Goal: Information Seeking & Learning: Learn about a topic

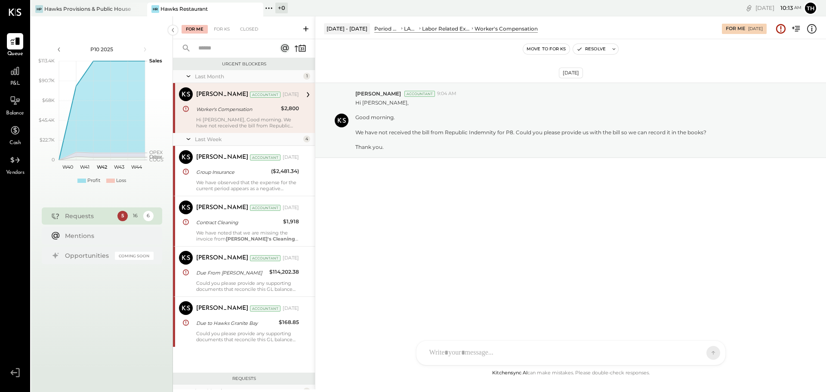
scroll to position [641, 0]
click at [114, 7] on div "Hawks Provisions & Public House" at bounding box center [87, 8] width 87 height 7
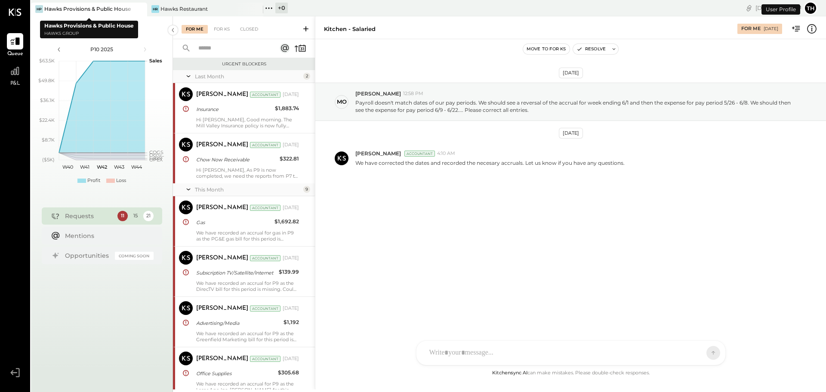
scroll to position [509, 0]
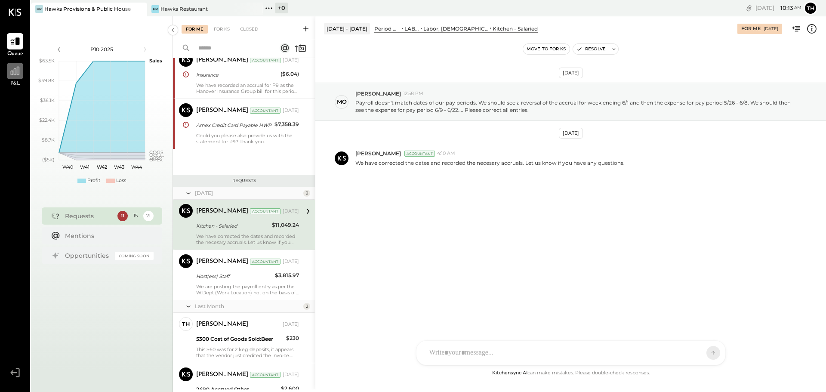
click at [20, 72] on icon at bounding box center [14, 70] width 11 height 11
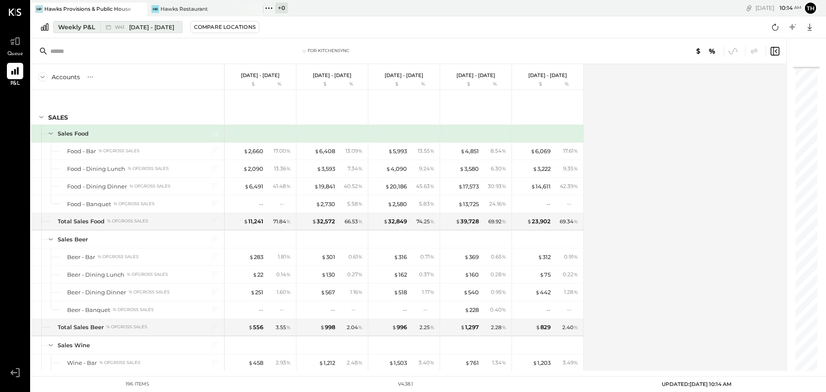
click at [122, 25] on span "W41" at bounding box center [121, 27] width 12 height 5
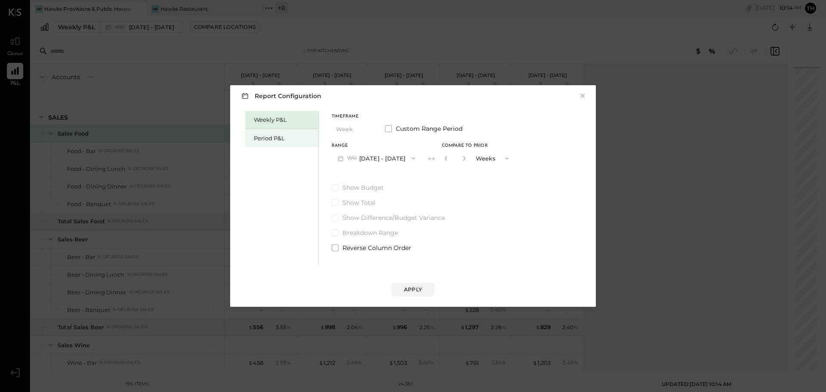
click at [283, 136] on div "Period P&L" at bounding box center [284, 138] width 60 height 8
click at [352, 159] on span "P10" at bounding box center [352, 158] width 11 height 7
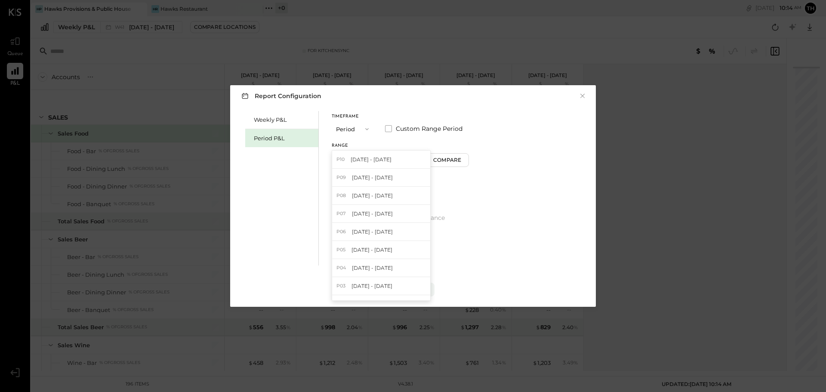
click at [362, 124] on button "Period" at bounding box center [353, 129] width 43 height 16
click at [351, 160] on div "YTD" at bounding box center [353, 159] width 42 height 15
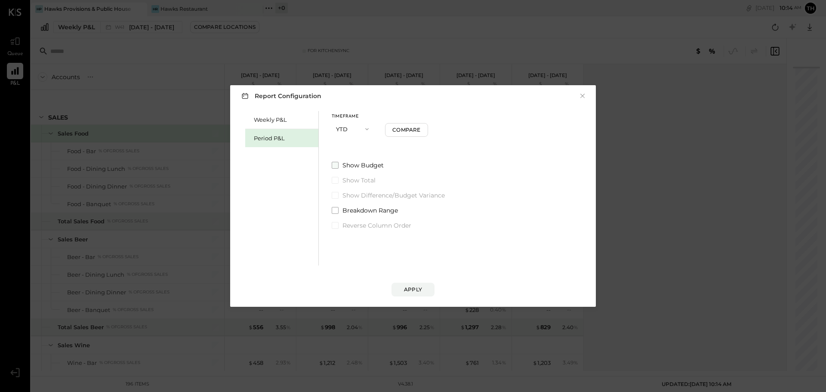
click at [332, 164] on span at bounding box center [335, 165] width 7 height 7
click at [413, 291] on div "Apply" at bounding box center [413, 289] width 18 height 7
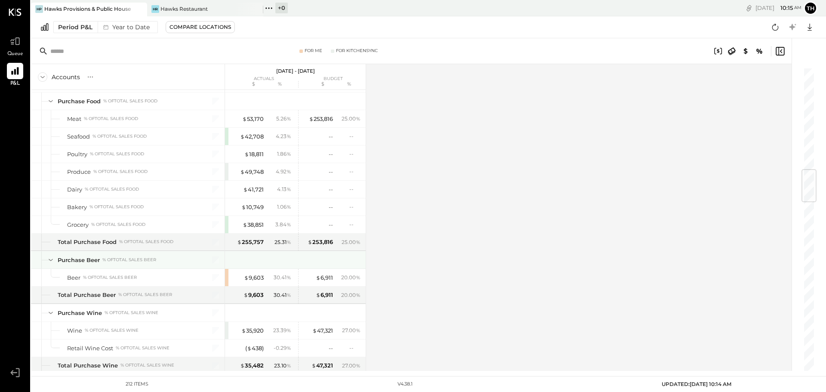
scroll to position [818, 0]
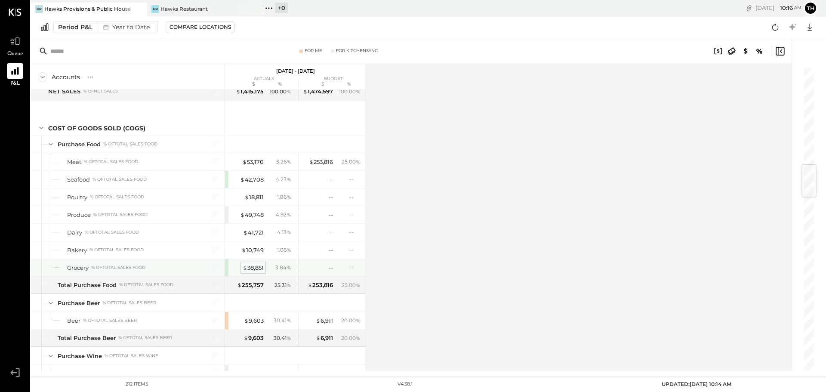
click at [253, 268] on div "$ 38,851" at bounding box center [253, 268] width 21 height 8
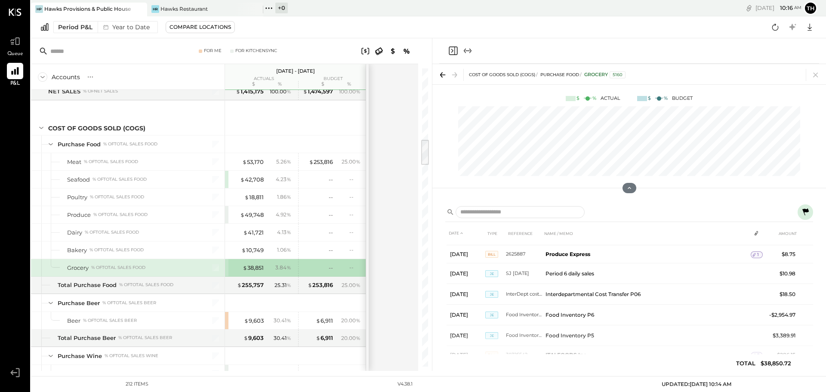
scroll to position [3350, 0]
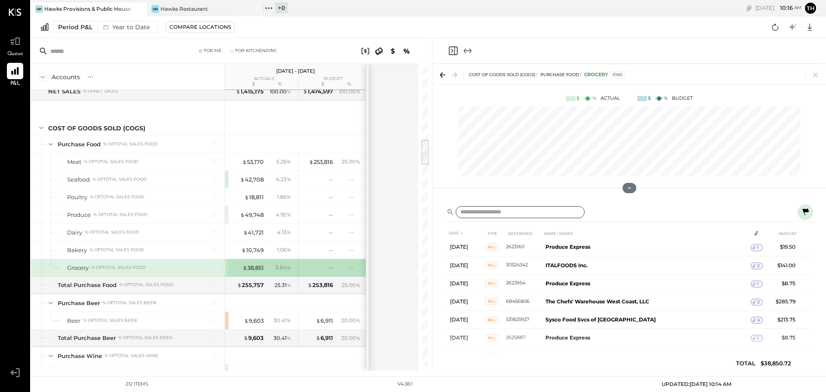
click at [494, 213] on input "text" at bounding box center [520, 212] width 129 height 12
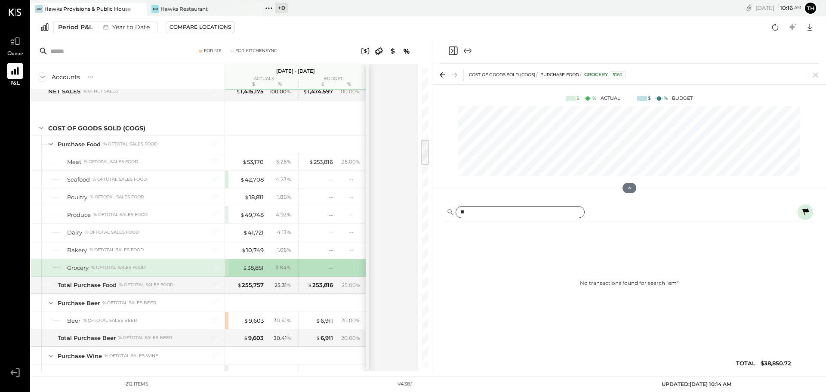
scroll to position [0, 0]
type input "**********"
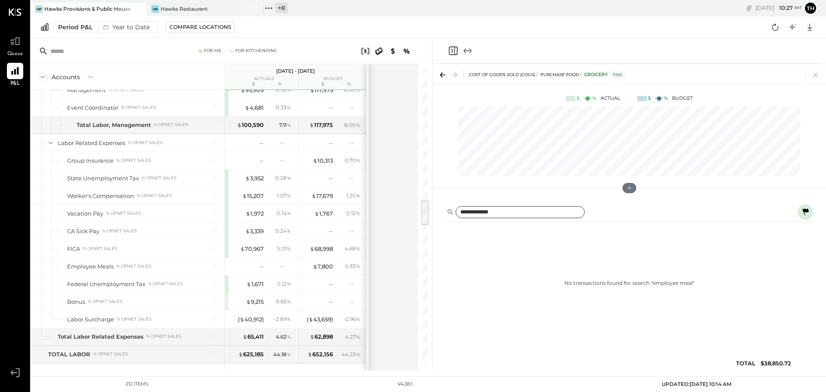
scroll to position [1669, 0]
